Goal: Information Seeking & Learning: Learn about a topic

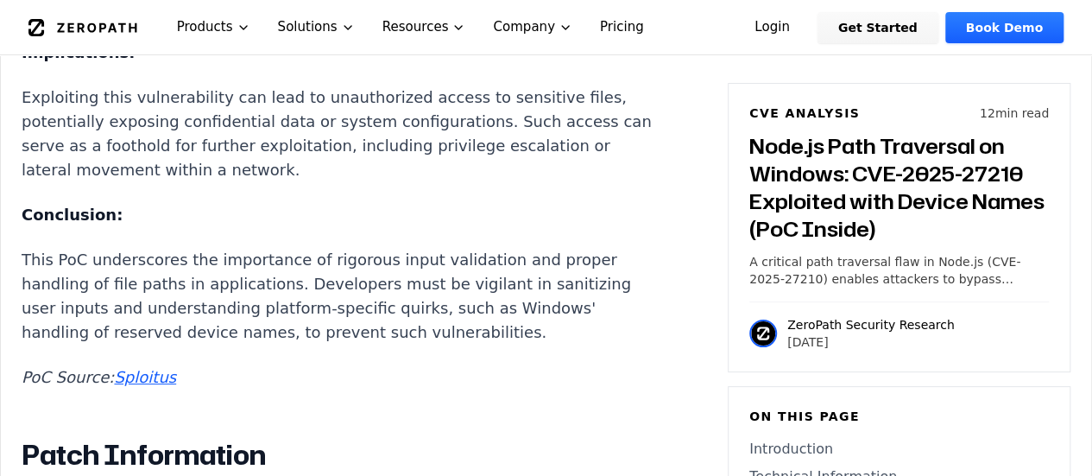
scroll to position [3384, 0]
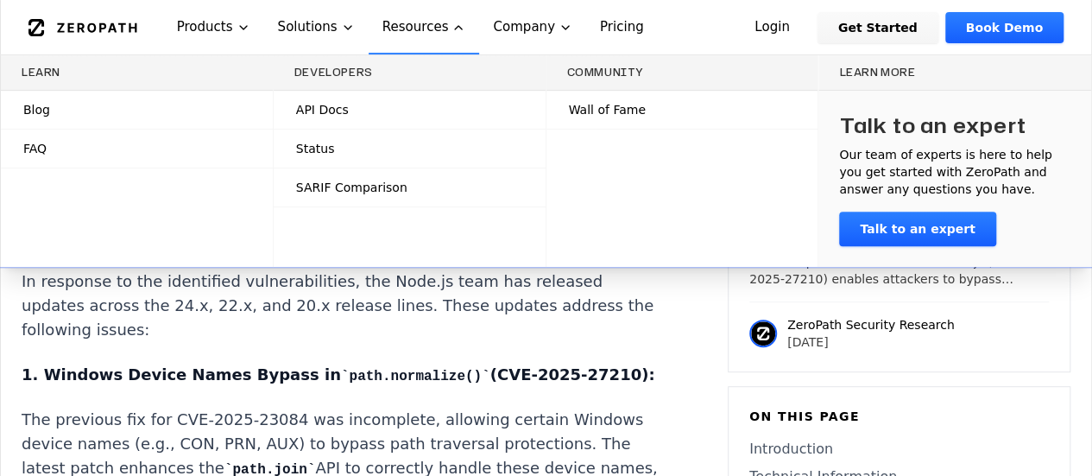
scroll to position [3695, 0]
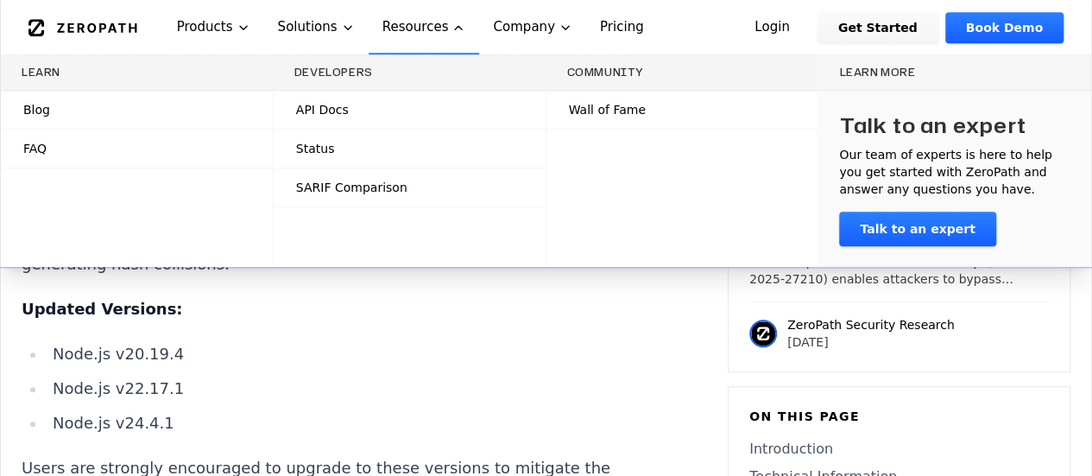
scroll to position [3971, 0]
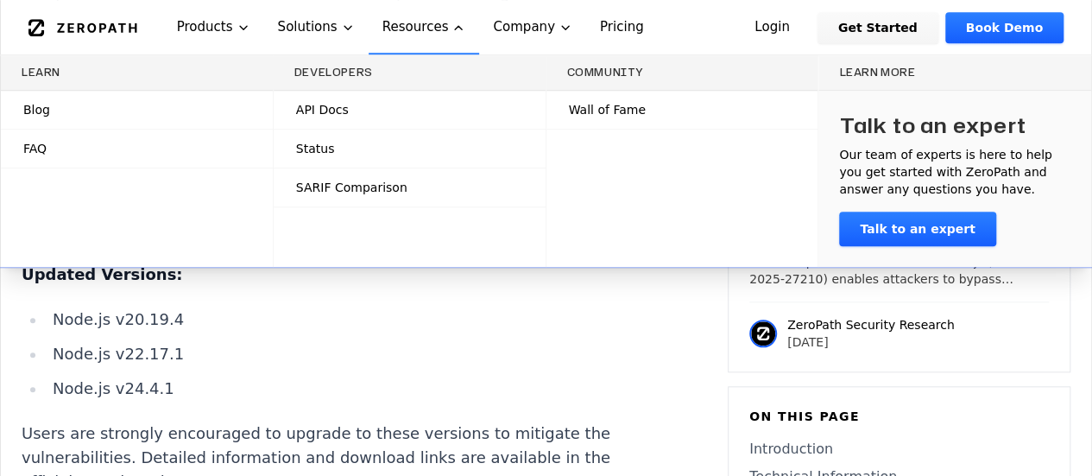
click at [243, 366] on li "Node.js v22.17.1" at bounding box center [355, 354] width 618 height 24
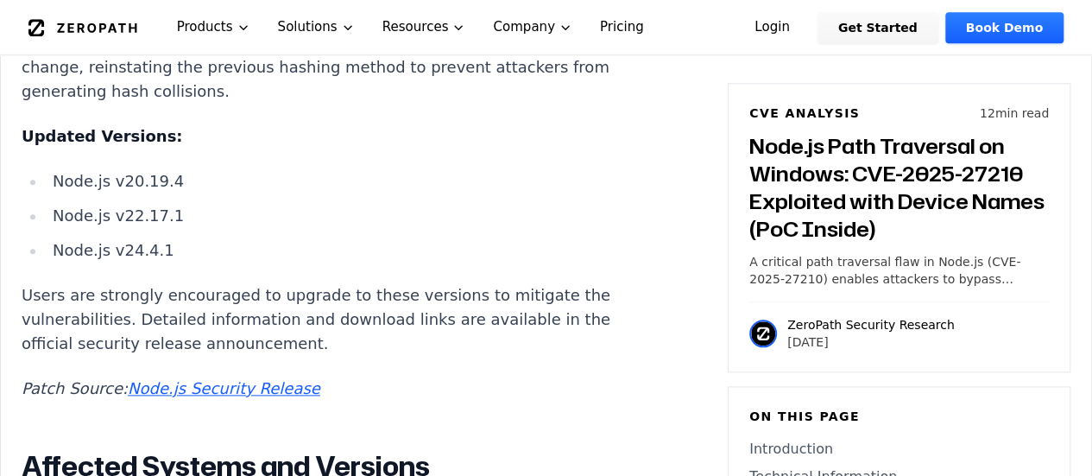
scroll to position [4075, 0]
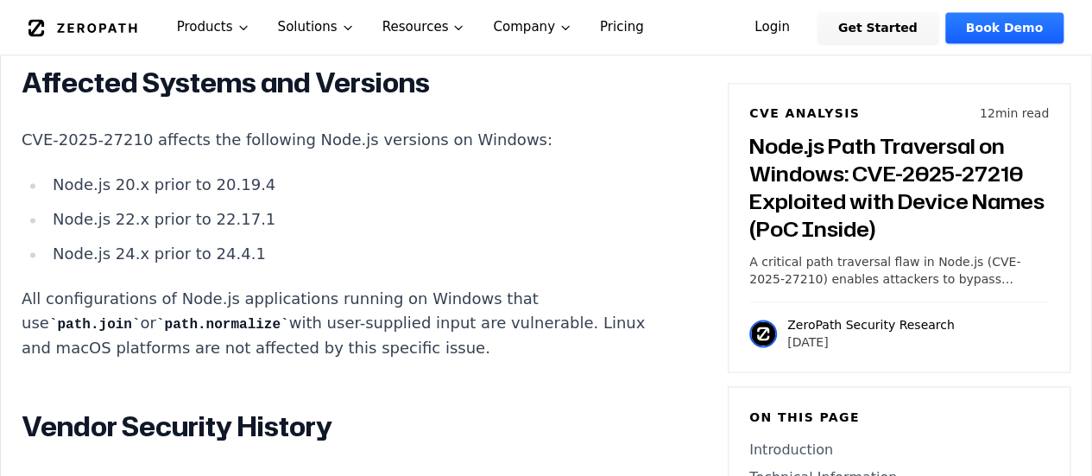
scroll to position [4489, 0]
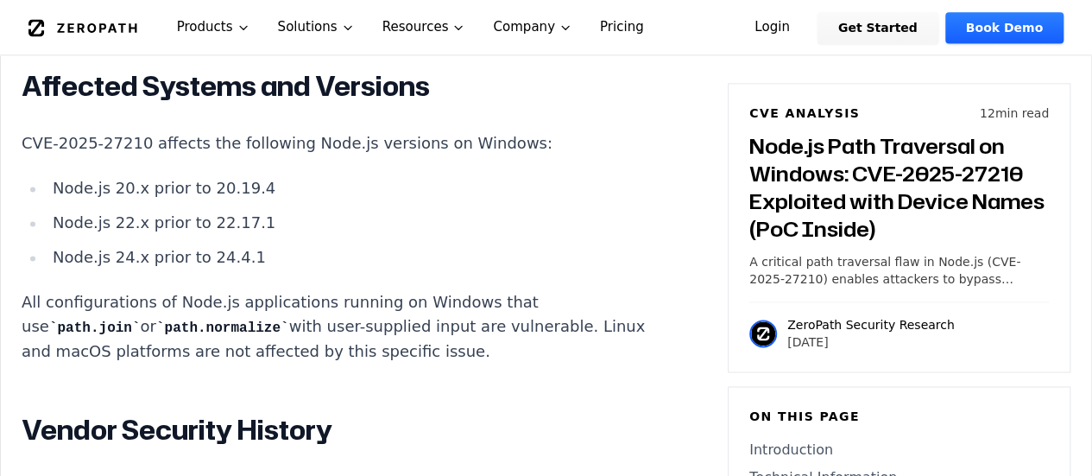
click at [311, 155] on p "CVE-2025-27210 affects the following Node.js versions on Windows:" at bounding box center [343, 143] width 642 height 24
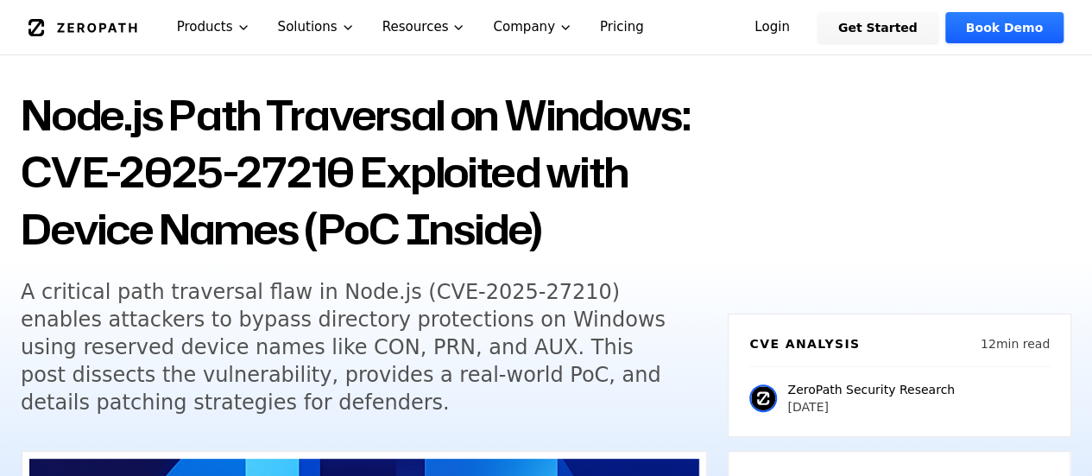
scroll to position [0, 0]
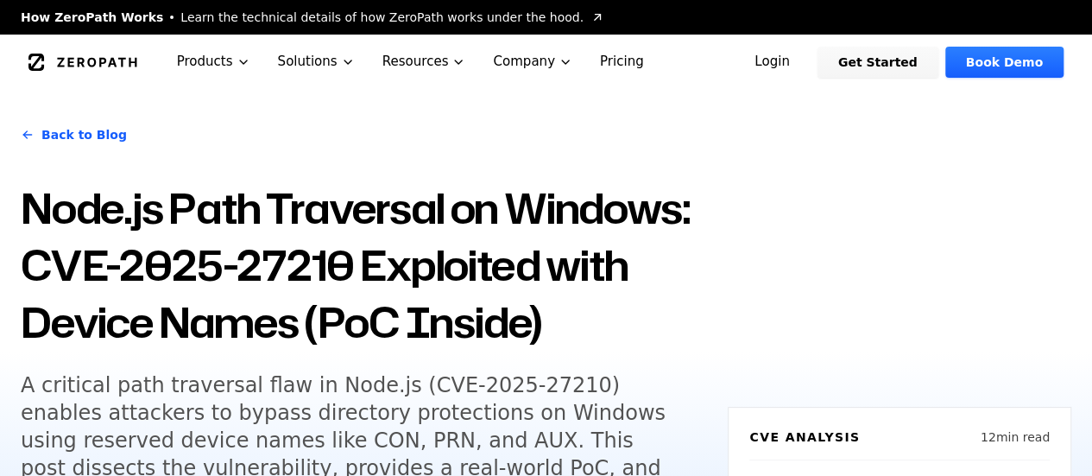
click at [528, 344] on h1 "Node.js Path Traversal on Windows: CVE-2025-27210 Exploited with Device Names (…" at bounding box center [364, 265] width 686 height 171
click at [603, 278] on h1 "Node.js Path Traversal on Windows: CVE-2025-27210 Exploited with Device Names (…" at bounding box center [364, 265] width 686 height 171
